Goal: Task Accomplishment & Management: Use online tool/utility

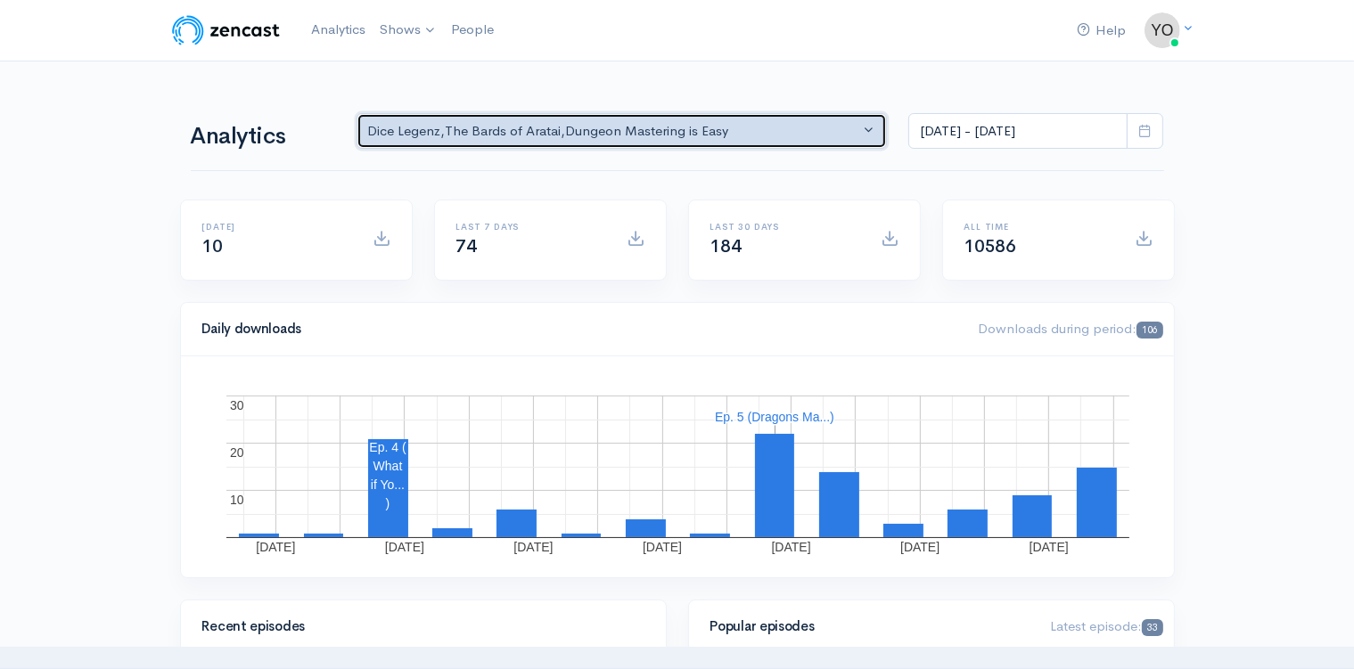
click at [865, 127] on button "Dice Legenz , The Bards of Aratai , Dungeon Mastering is Easy" at bounding box center [621, 131] width 531 height 37
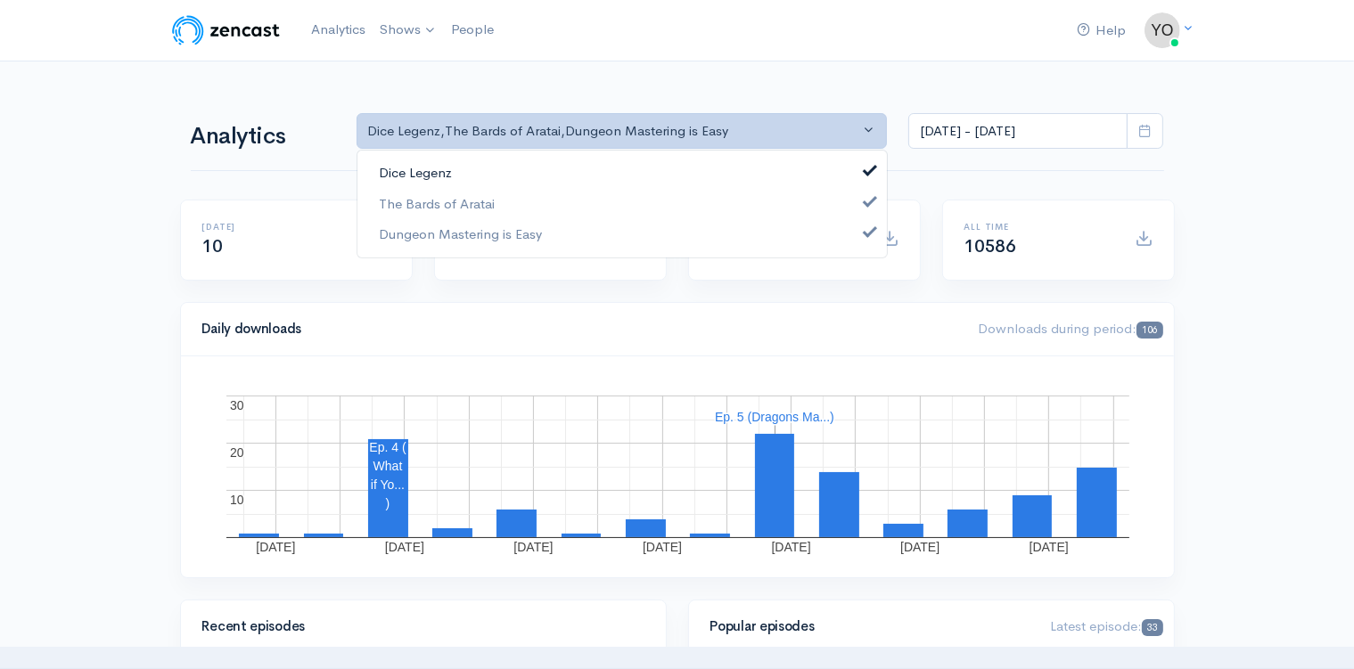
click at [873, 168] on span at bounding box center [869, 168] width 7 height 13
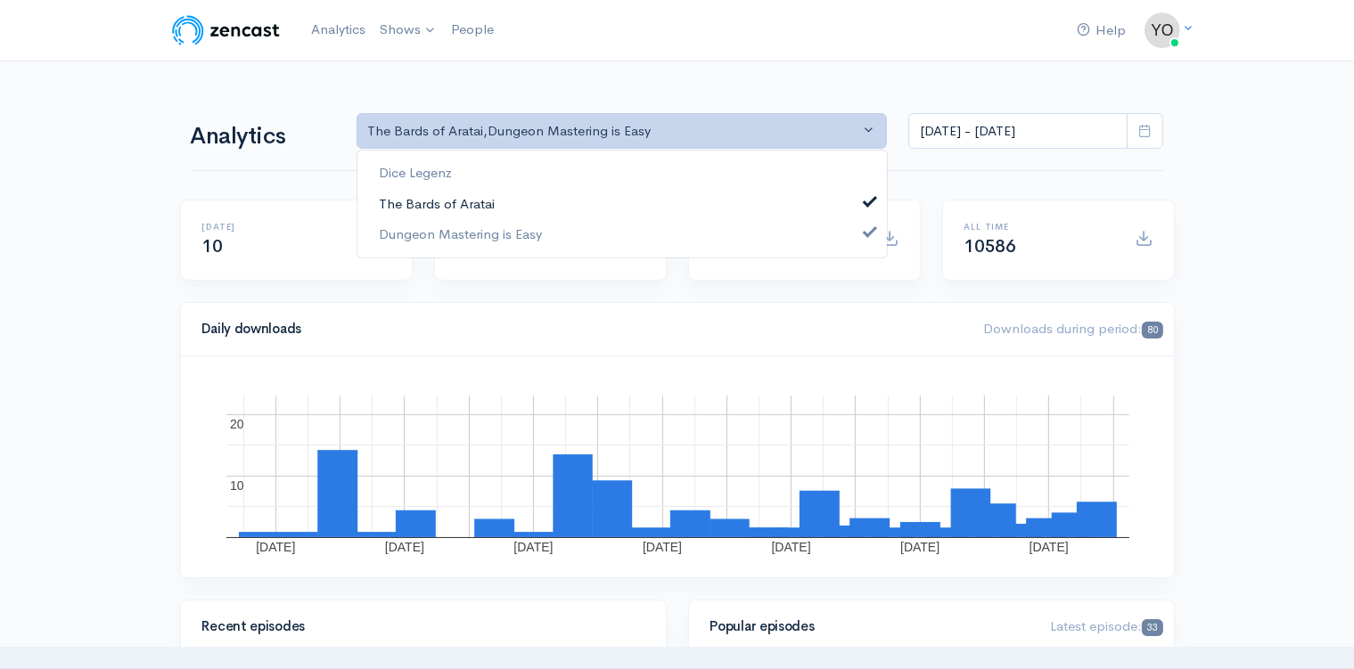
click at [874, 200] on link "The Bards of Aratai" at bounding box center [621, 203] width 529 height 31
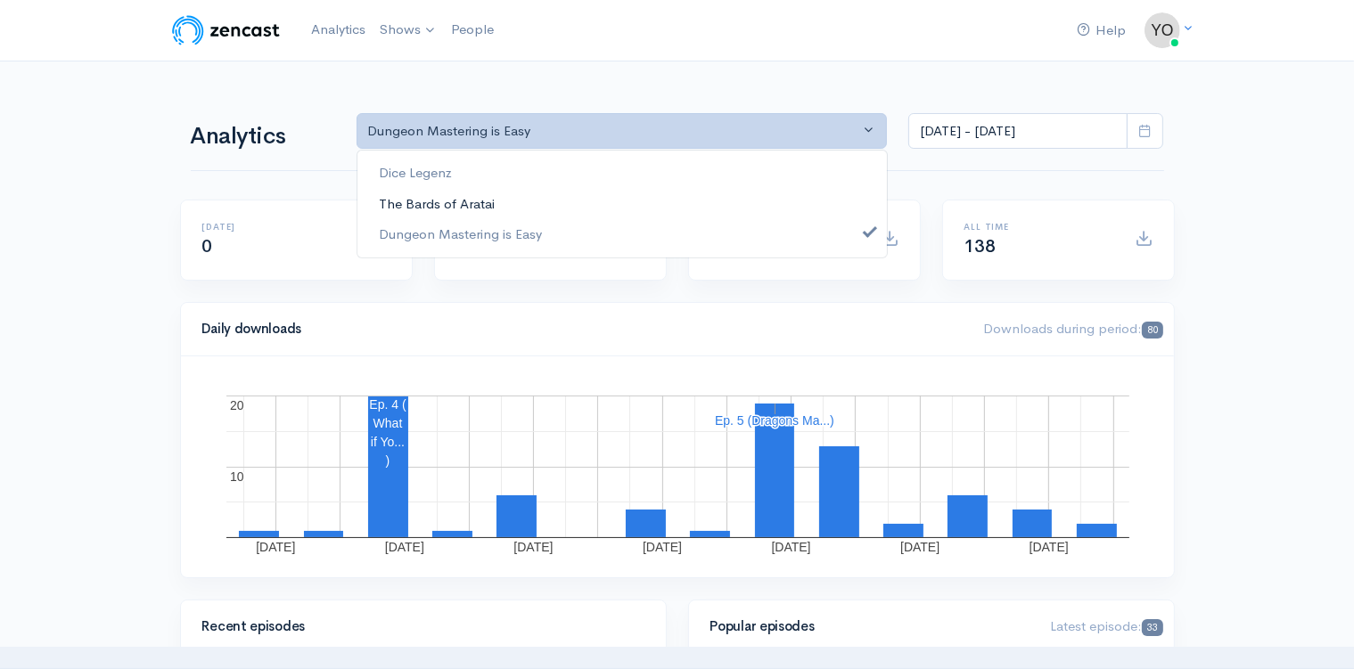
click at [874, 200] on link "The Bards of Aratai" at bounding box center [621, 203] width 529 height 31
click at [871, 168] on link "Dice Legenz" at bounding box center [621, 173] width 529 height 31
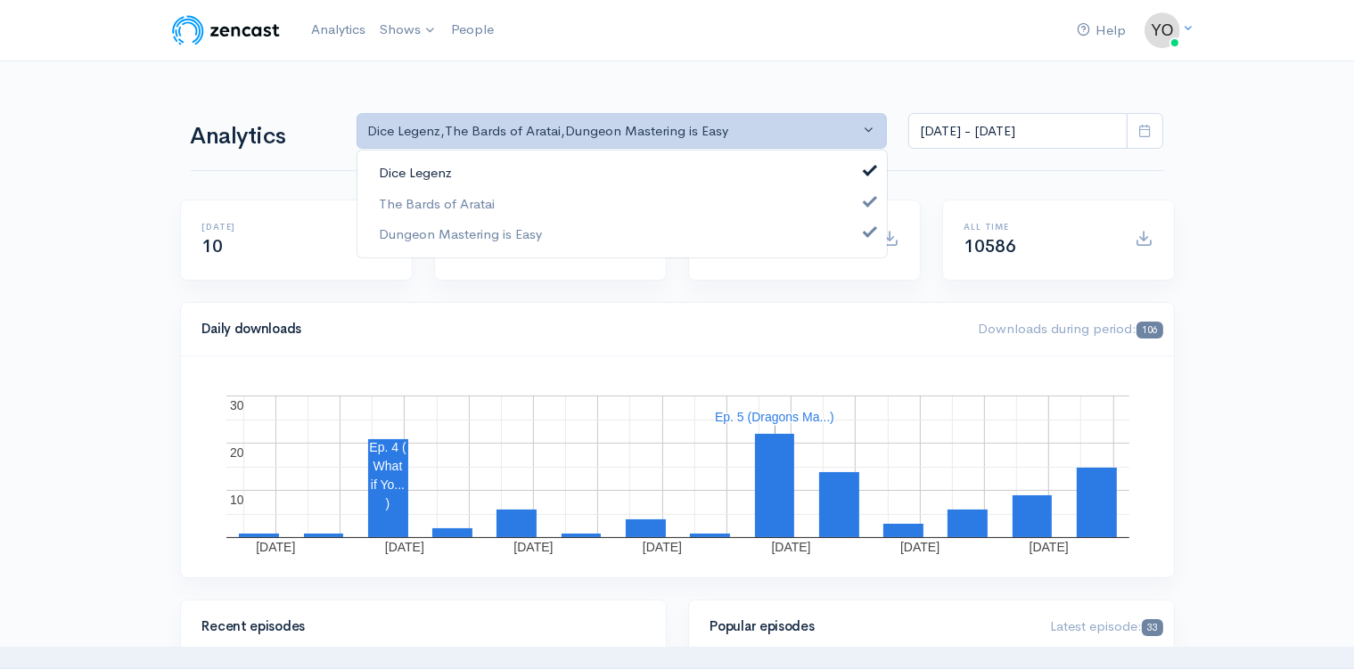
click at [871, 168] on span at bounding box center [869, 168] width 7 height 13
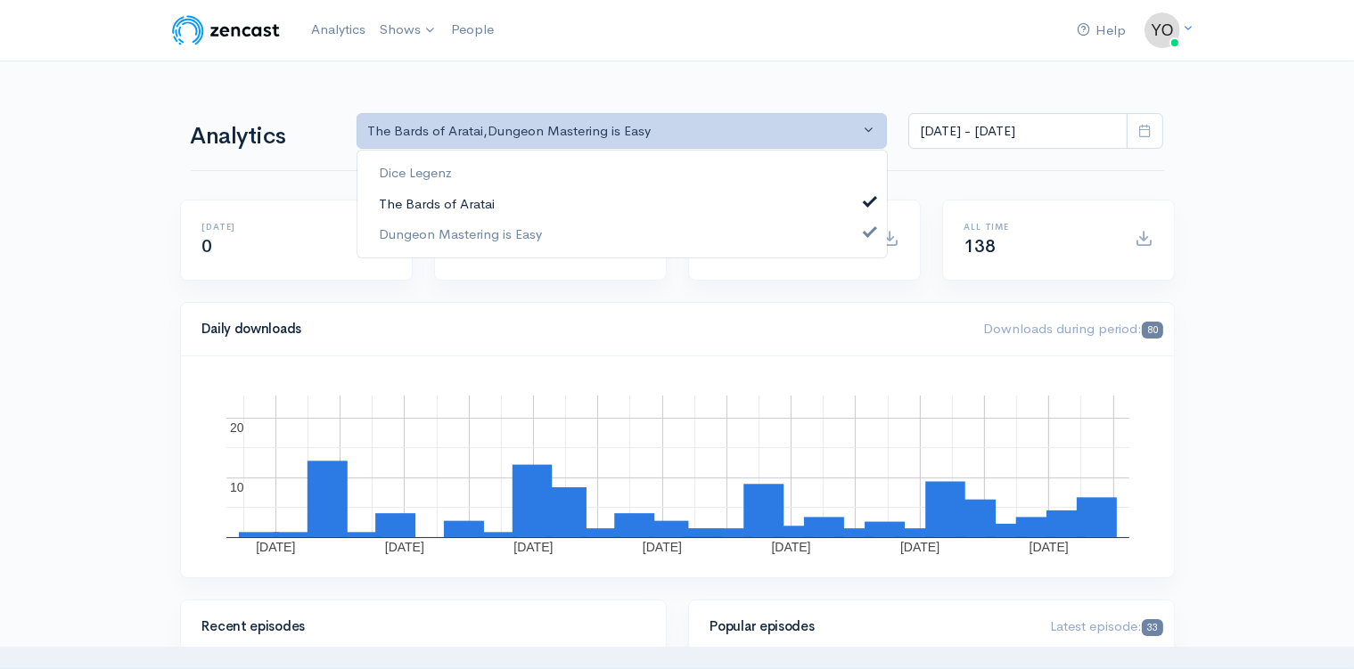
click at [871, 200] on span at bounding box center [869, 198] width 7 height 13
select select "15926"
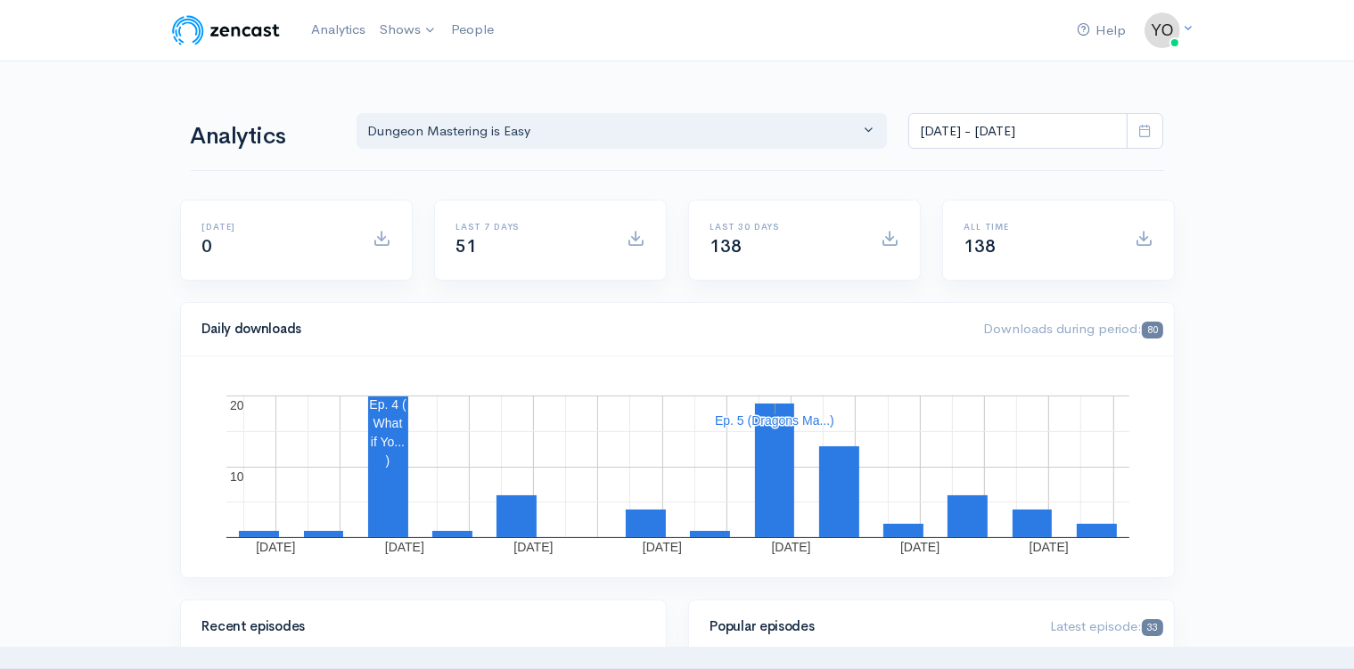
click at [1151, 129] on icon at bounding box center [1144, 130] width 13 height 13
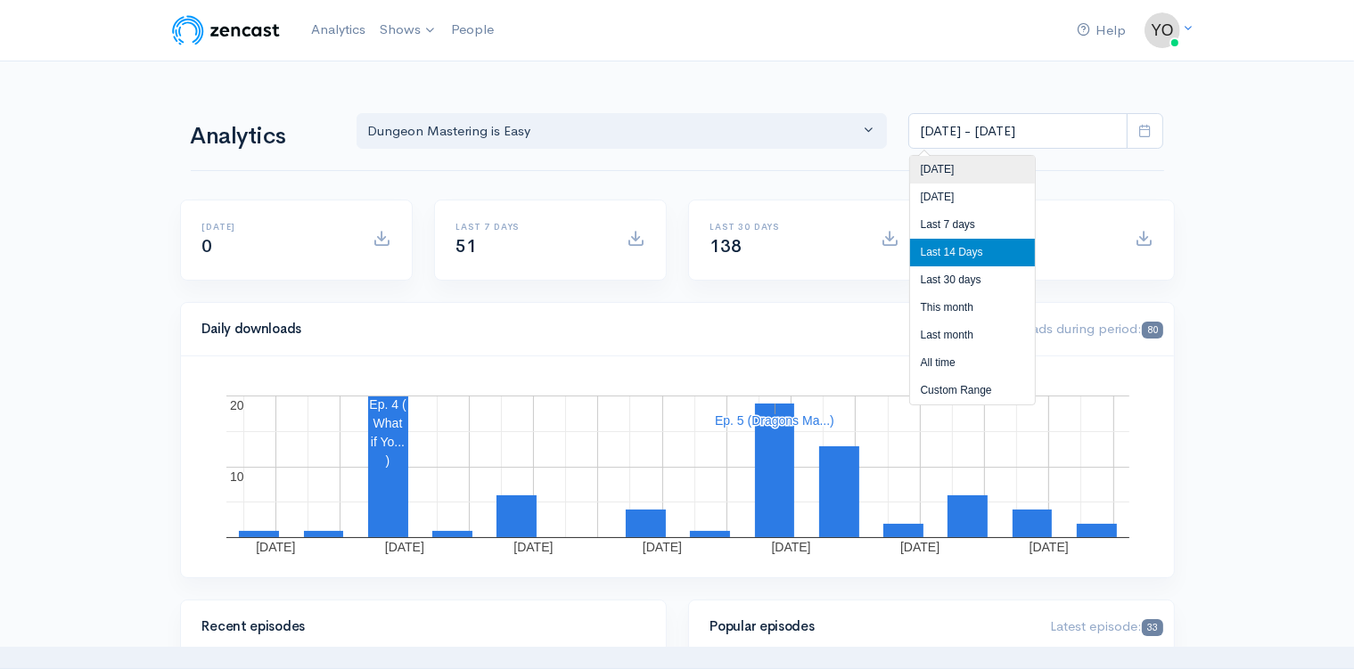
click at [961, 169] on li "[DATE]" at bounding box center [972, 170] width 125 height 28
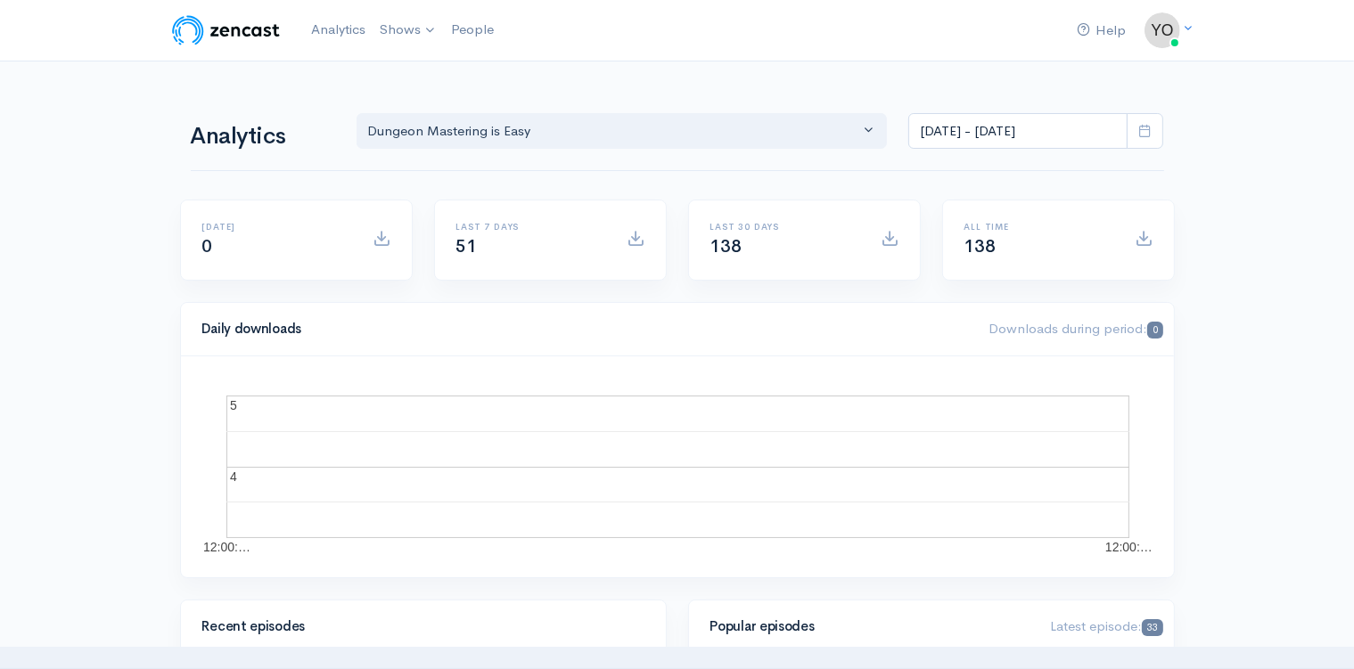
click at [1150, 134] on icon at bounding box center [1144, 130] width 13 height 13
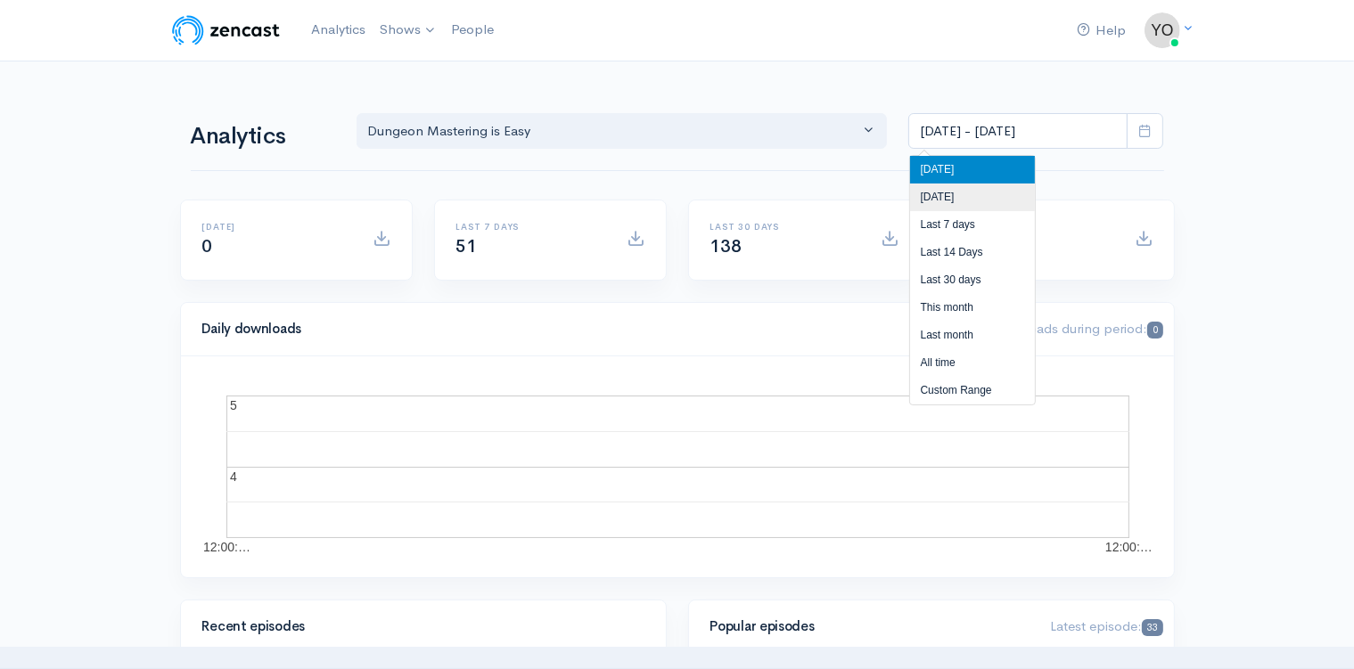
click at [992, 208] on li "[DATE]" at bounding box center [972, 198] width 125 height 28
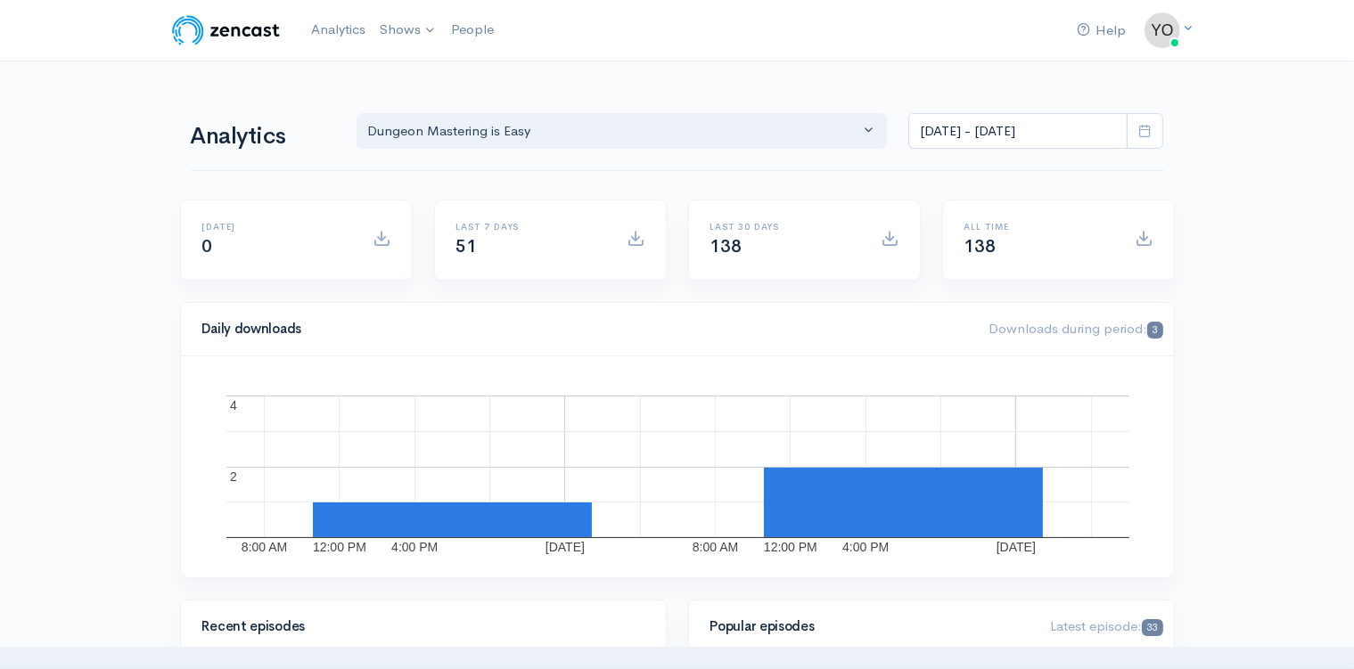
click at [1151, 127] on icon at bounding box center [1144, 130] width 13 height 13
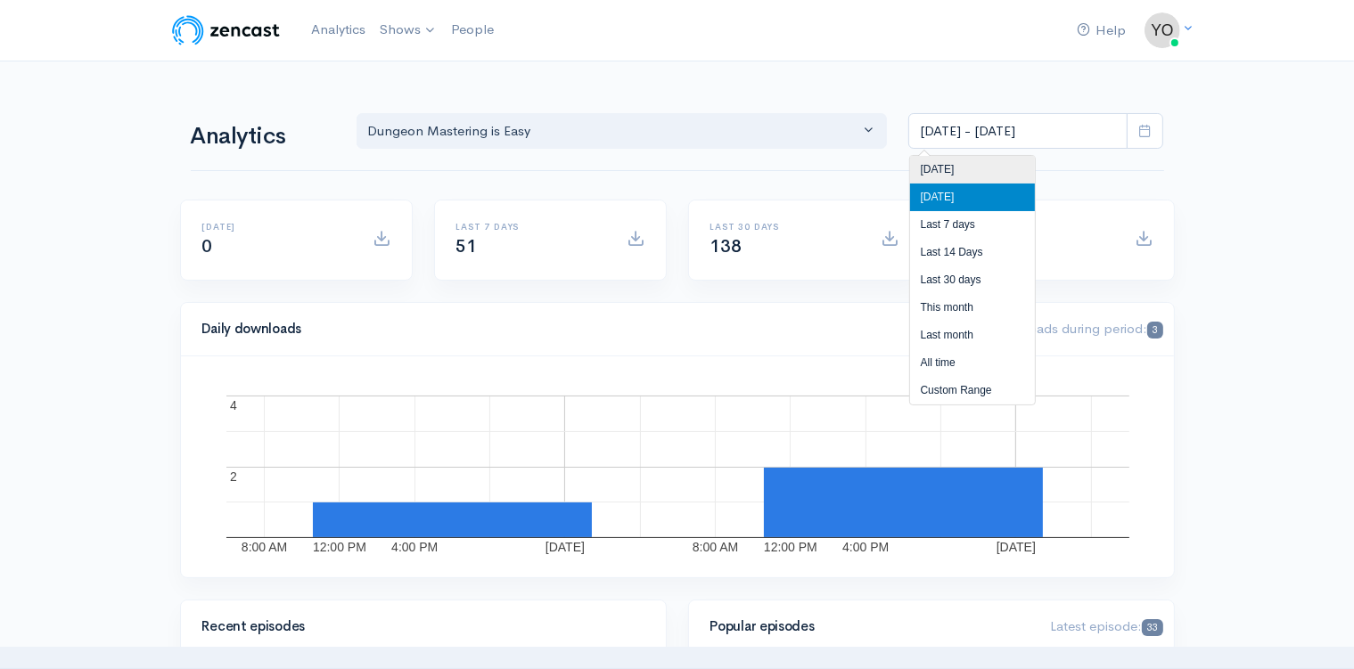
click at [977, 179] on li "[DATE]" at bounding box center [972, 170] width 125 height 28
type input "[DATE] - [DATE]"
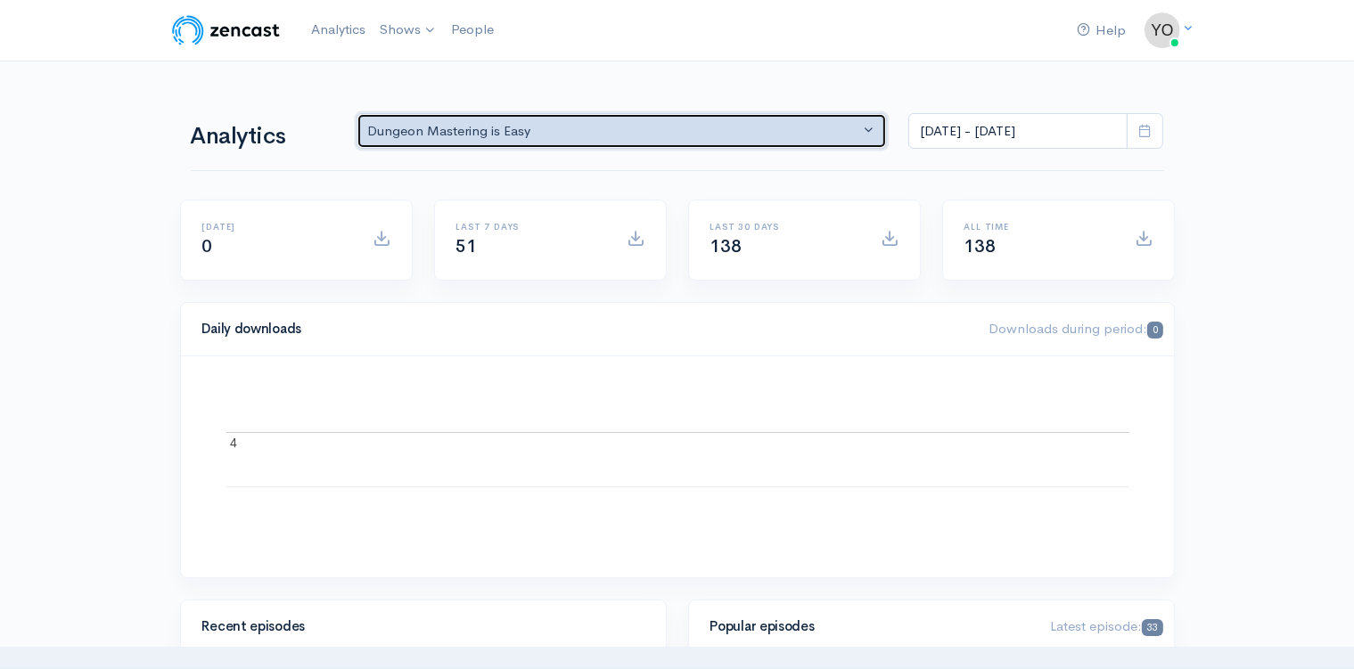
click at [864, 132] on button "Dungeon Mastering is Easy" at bounding box center [621, 131] width 531 height 37
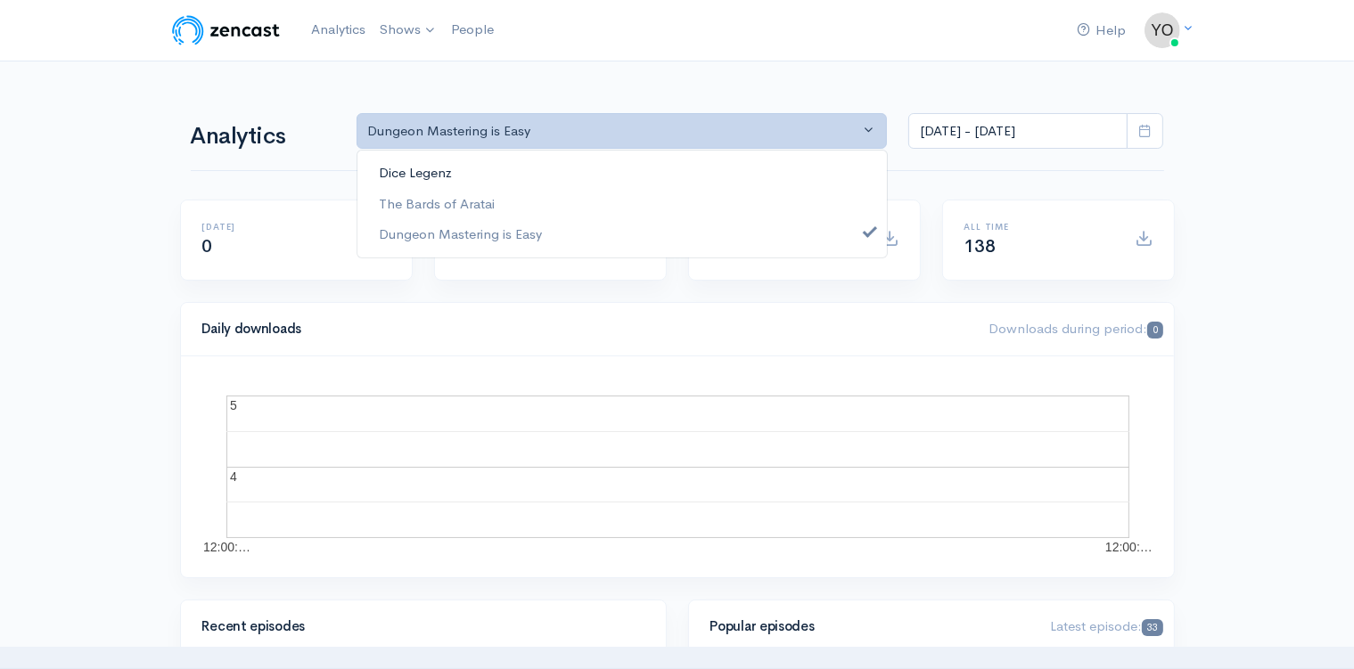
click at [719, 184] on link "Dice Legenz" at bounding box center [621, 173] width 529 height 31
select select "9371"
